Goal: Check status

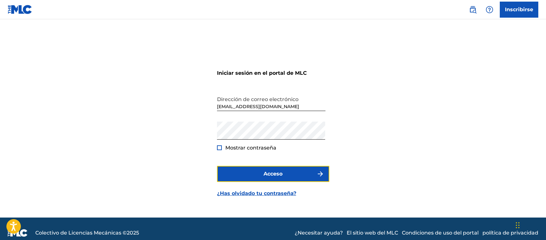
scroll to position [8, 0]
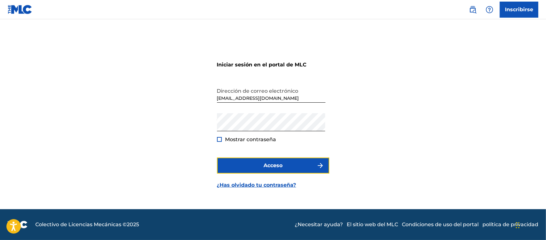
click at [285, 169] on button "Acceso" at bounding box center [273, 166] width 112 height 16
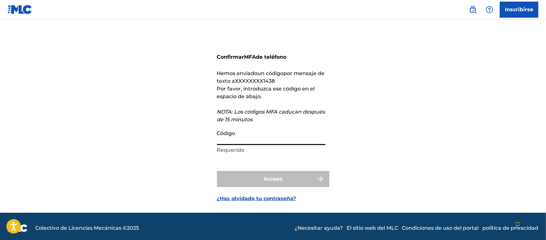
click at [255, 140] on input "Código" at bounding box center [271, 136] width 109 height 18
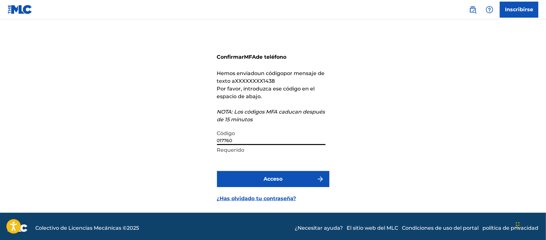
type input "017760"
click at [217, 171] on button "Acceso" at bounding box center [273, 179] width 112 height 16
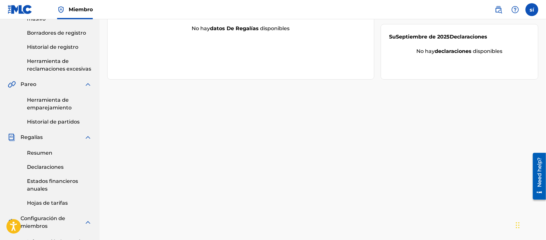
scroll to position [129, 0]
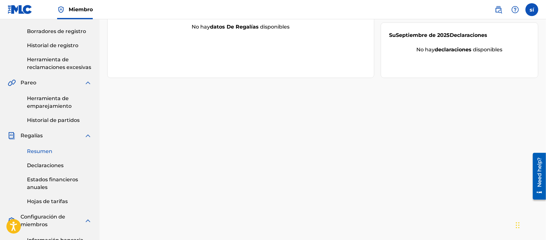
click at [38, 150] on font "Resumen" at bounding box center [39, 151] width 25 height 6
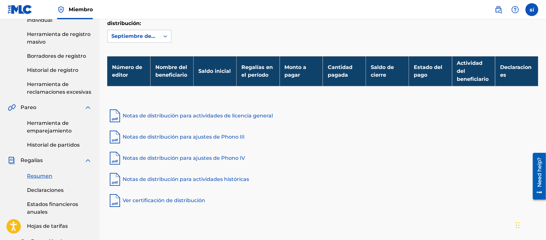
scroll to position [108, 0]
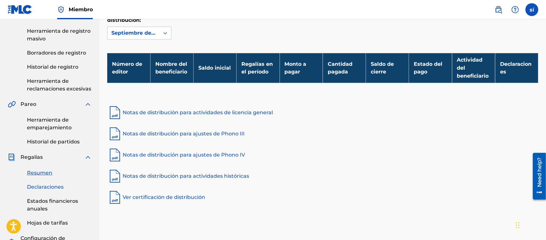
click at [50, 187] on font "Declaraciones" at bounding box center [45, 187] width 37 height 6
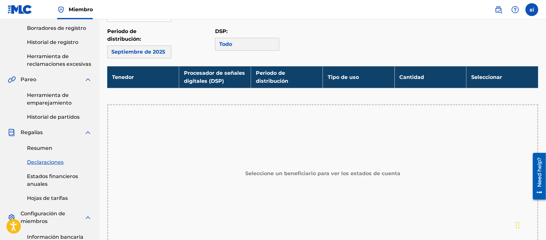
scroll to position [132, 0]
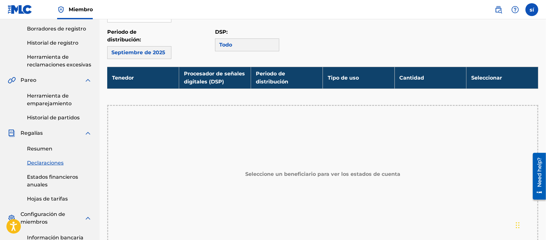
click at [132, 53] on div "Septiembre de 2025" at bounding box center [139, 52] width 64 height 13
click at [44, 178] on font "Estados financieros anuales" at bounding box center [52, 181] width 51 height 14
